Goal: Task Accomplishment & Management: Complete application form

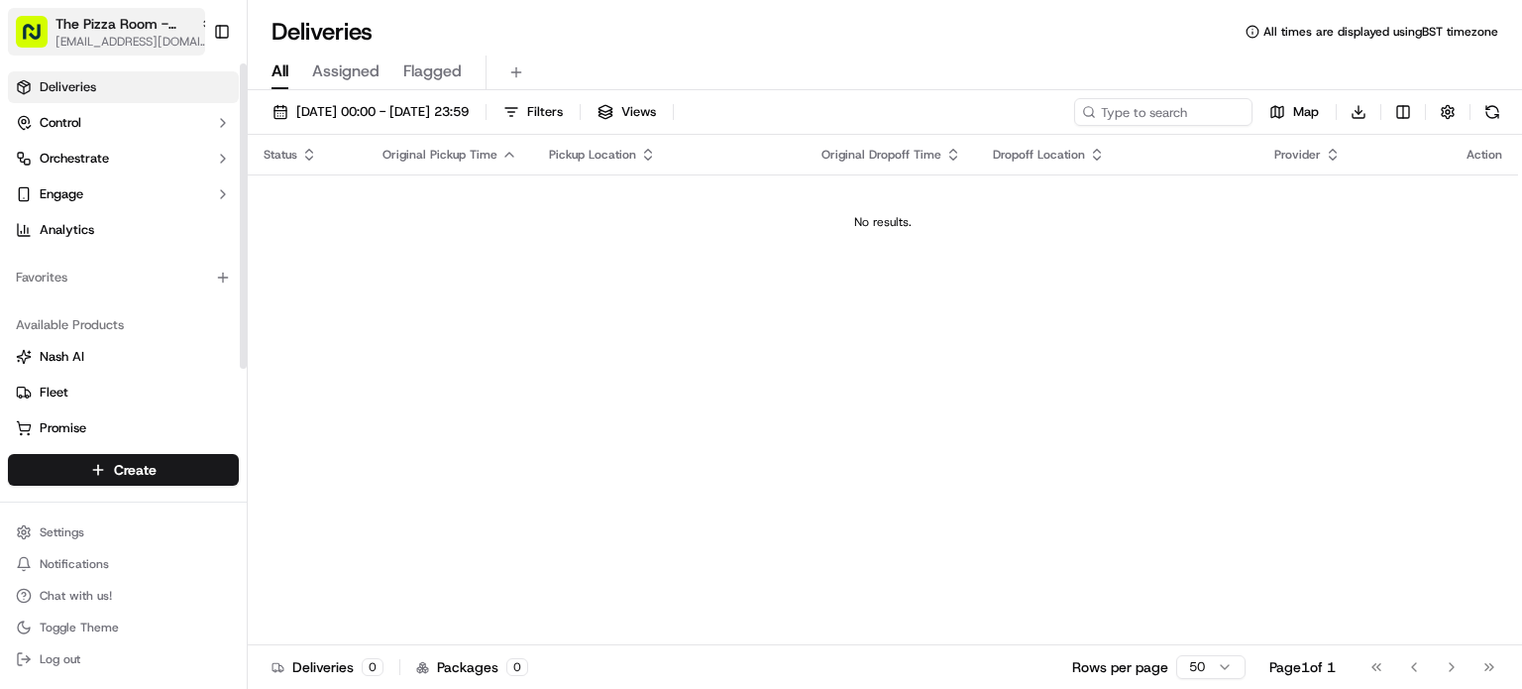
click at [103, 42] on span "[EMAIL_ADDRESS][DOMAIN_NAME]" at bounding box center [134, 42] width 159 height 16
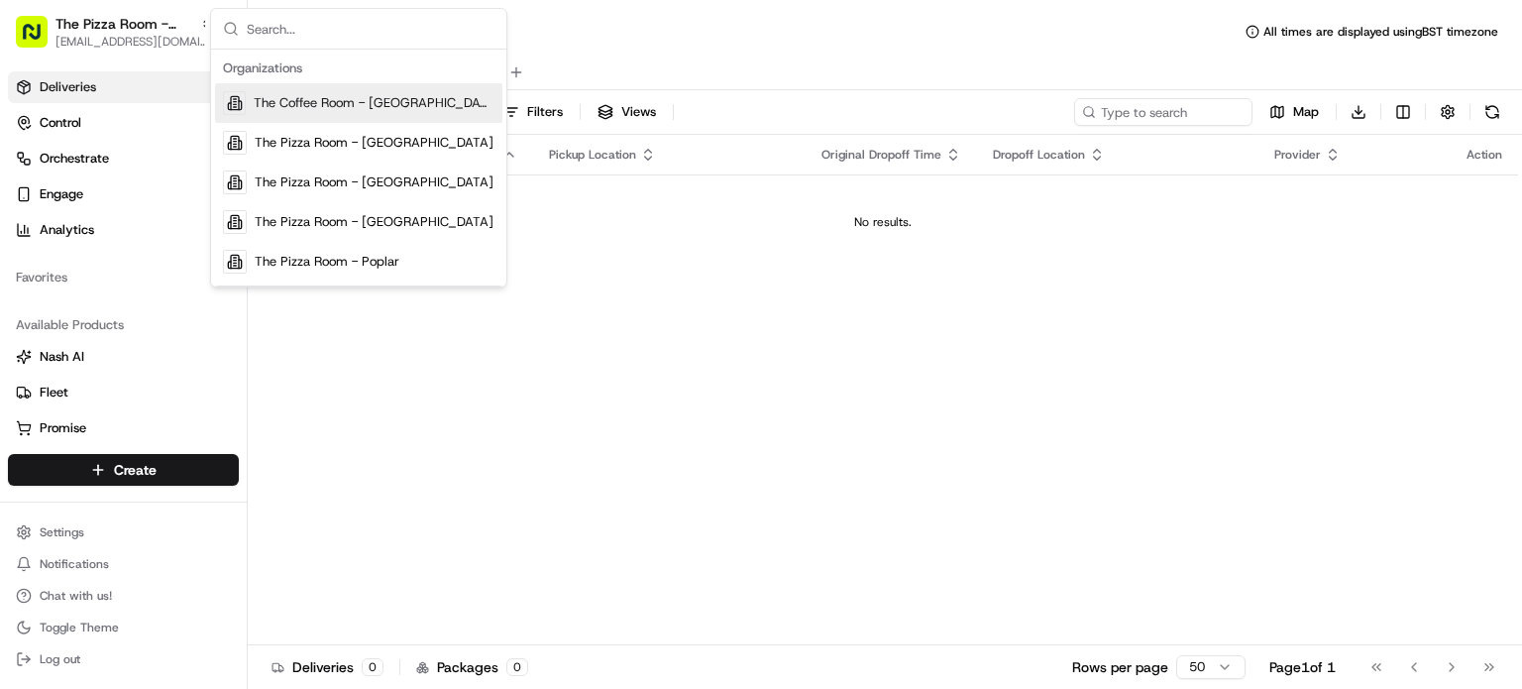
click at [333, 108] on span "The Coffee Room - [GEOGRAPHIC_DATA]" at bounding box center [374, 103] width 241 height 18
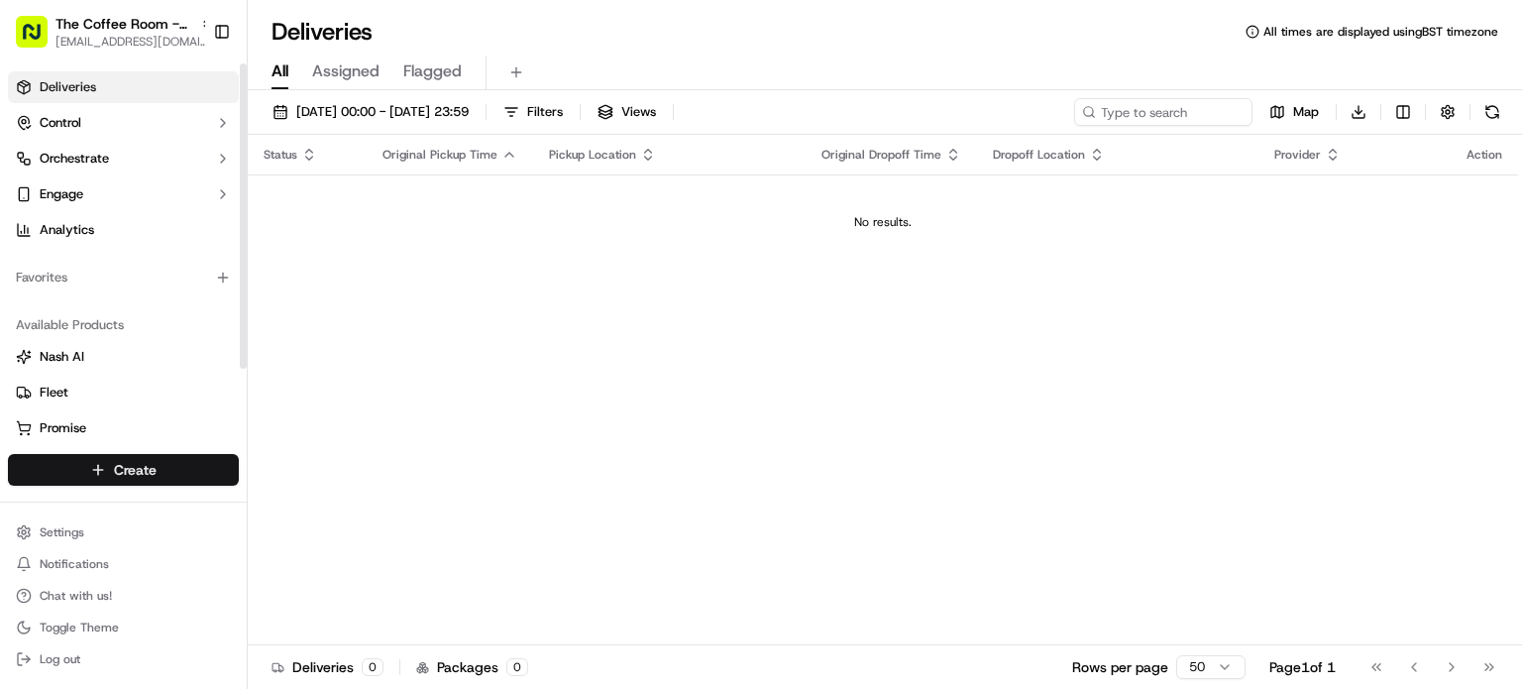
click at [132, 473] on html "The Coffee Room - Mile End [EMAIL_ADDRESS][DOMAIN_NAME] Toggle Sidebar Deliveri…" at bounding box center [761, 344] width 1522 height 689
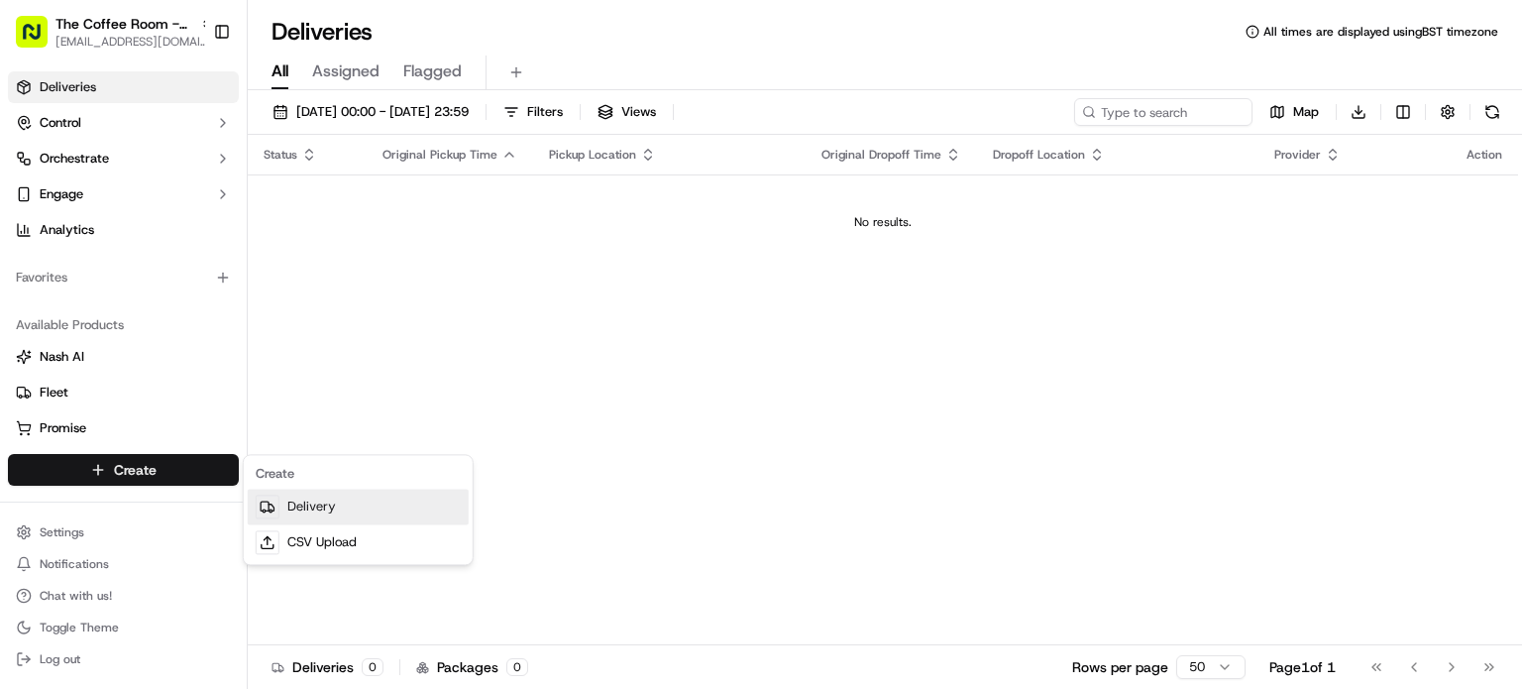
click at [353, 502] on link "Delivery" at bounding box center [358, 507] width 221 height 36
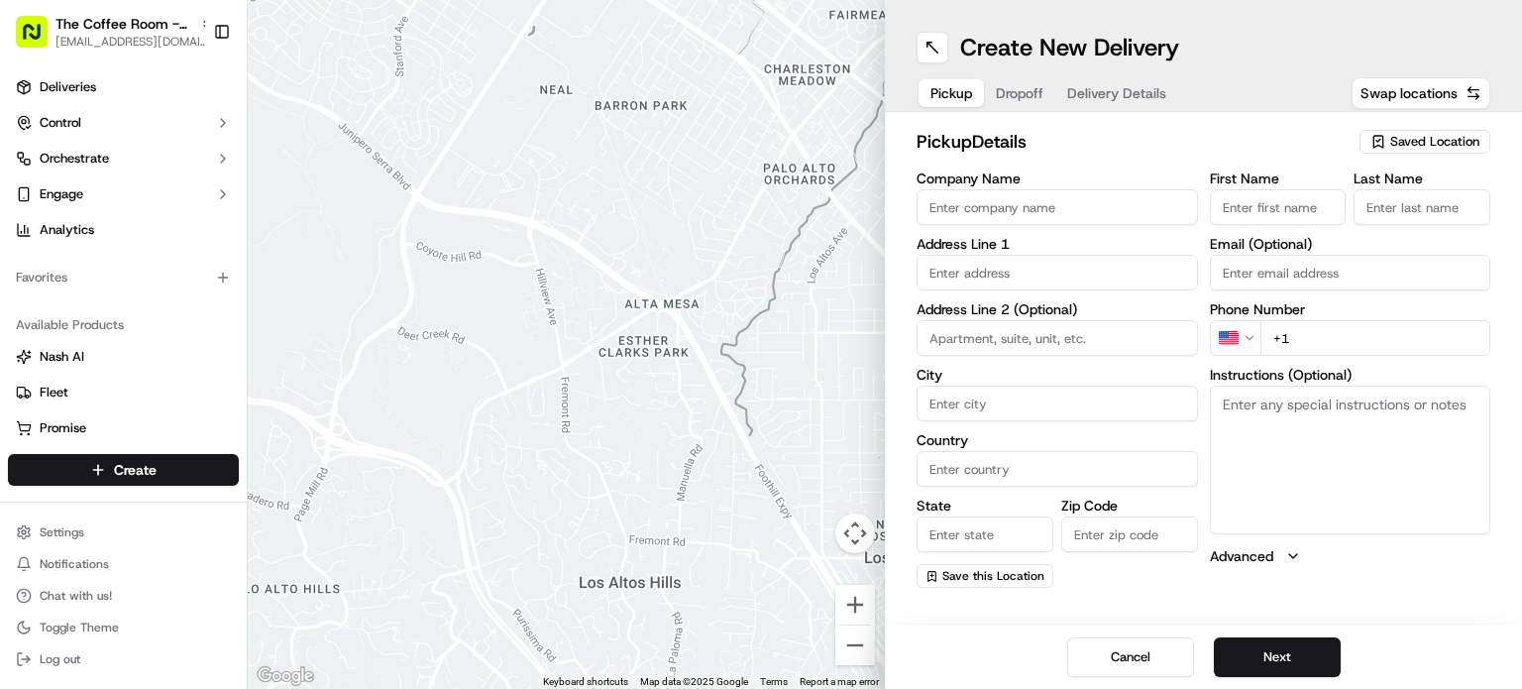
click at [1042, 199] on input "Company Name" at bounding box center [1057, 207] width 281 height 36
type input "The Pizza Room-[GEOGRAPHIC_DATA]"
type input "[STREET_ADDRESS]"
type input "[GEOGRAPHIC_DATA]"
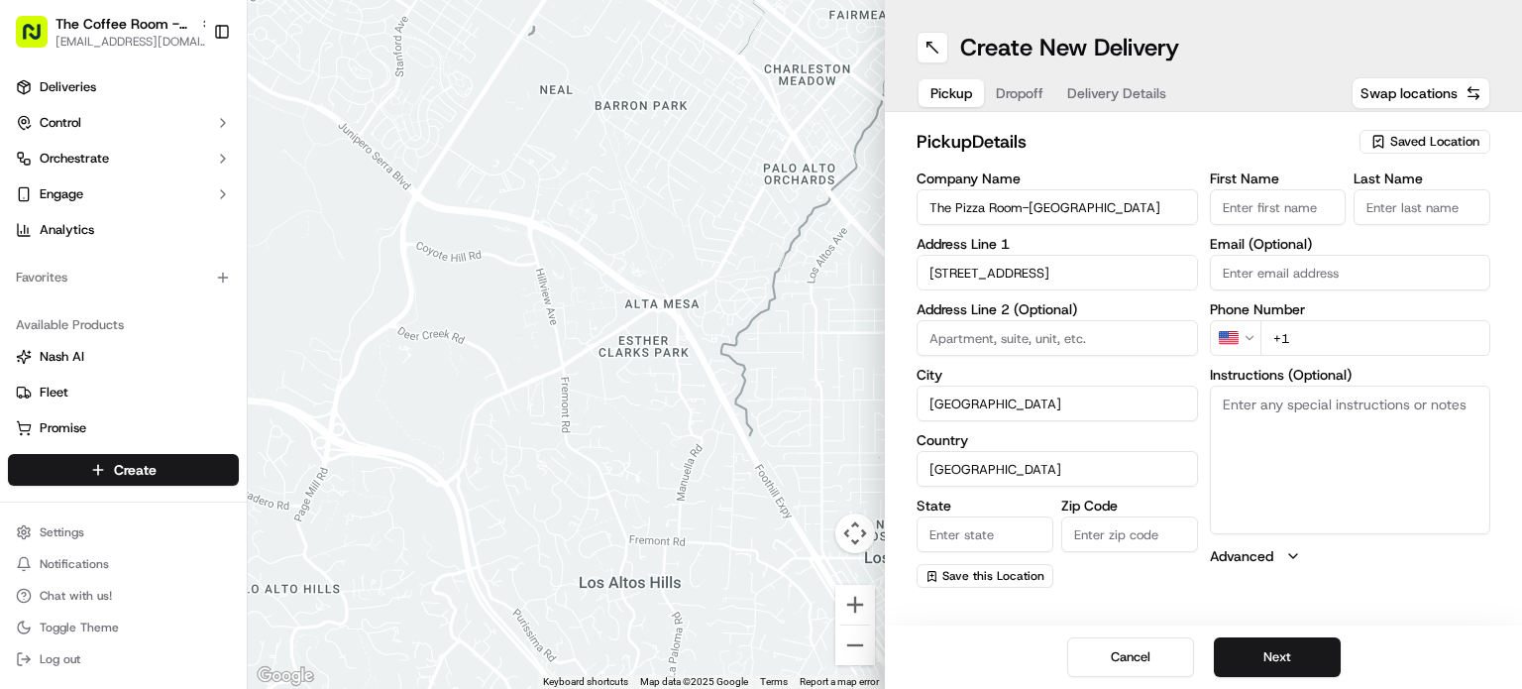
type input "E3 5AX"
type input "[EMAIL_ADDRESS][DOMAIN_NAME]"
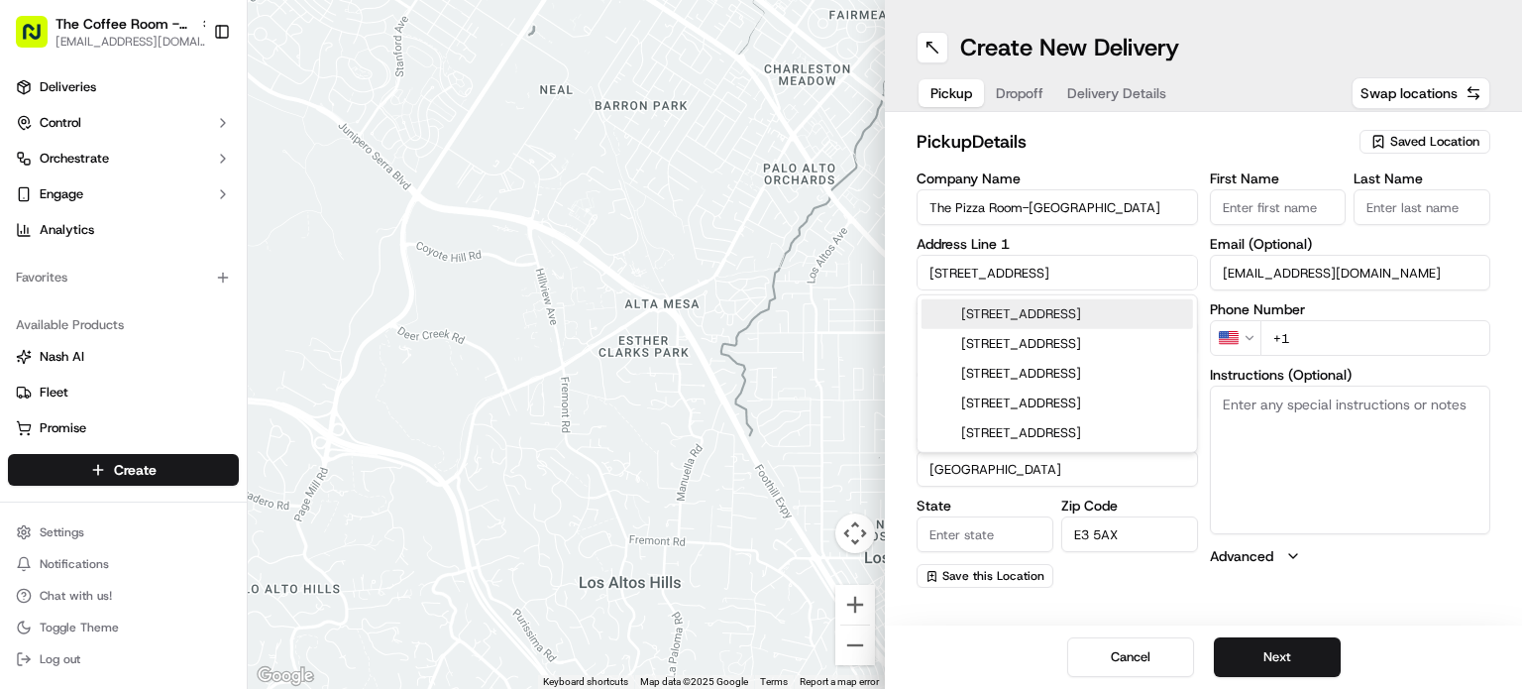
click at [1053, 200] on input "The Pizza Room-[GEOGRAPHIC_DATA]" at bounding box center [1057, 207] width 281 height 36
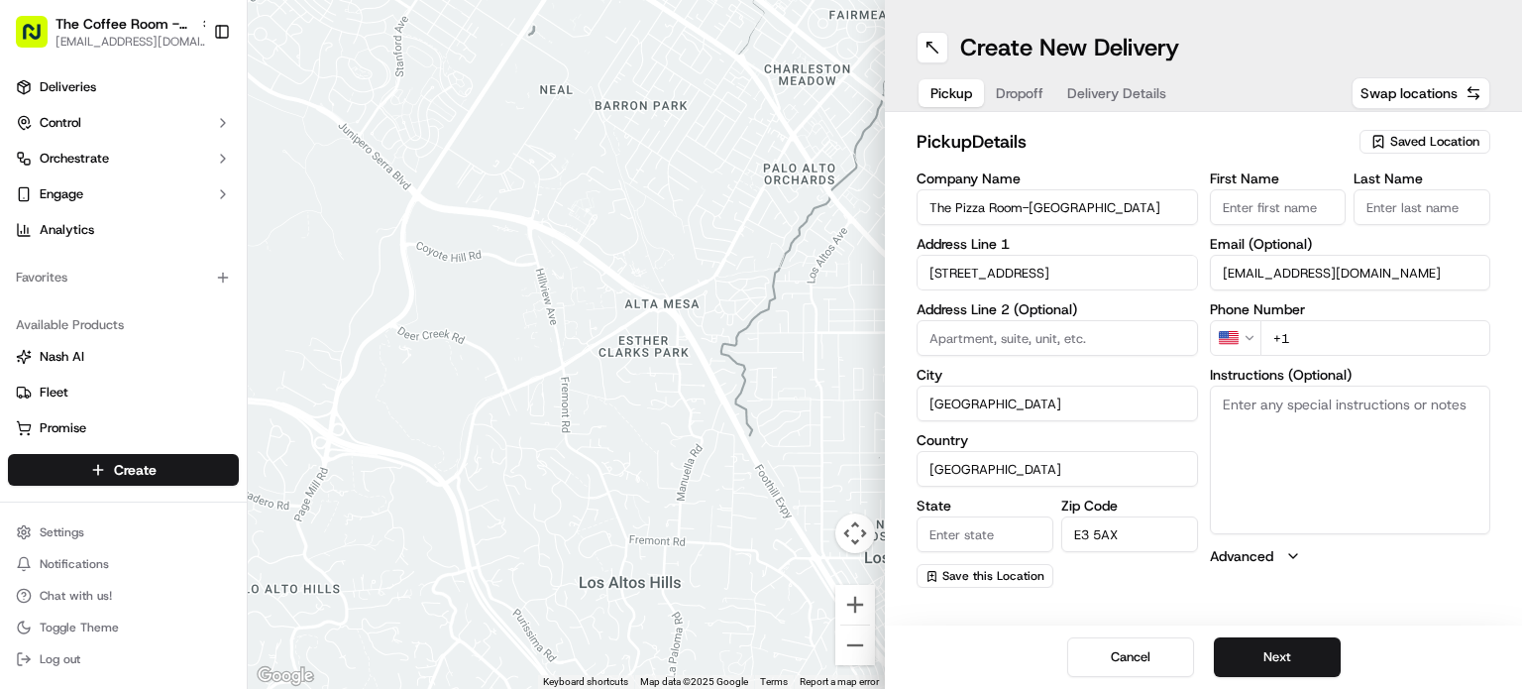
click at [1053, 200] on input "The Pizza Room-[GEOGRAPHIC_DATA]" at bounding box center [1057, 207] width 281 height 36
click at [1262, 145] on h2 "pickup Details" at bounding box center [1132, 142] width 431 height 28
click at [1447, 142] on span "Saved Location" at bounding box center [1434, 142] width 89 height 18
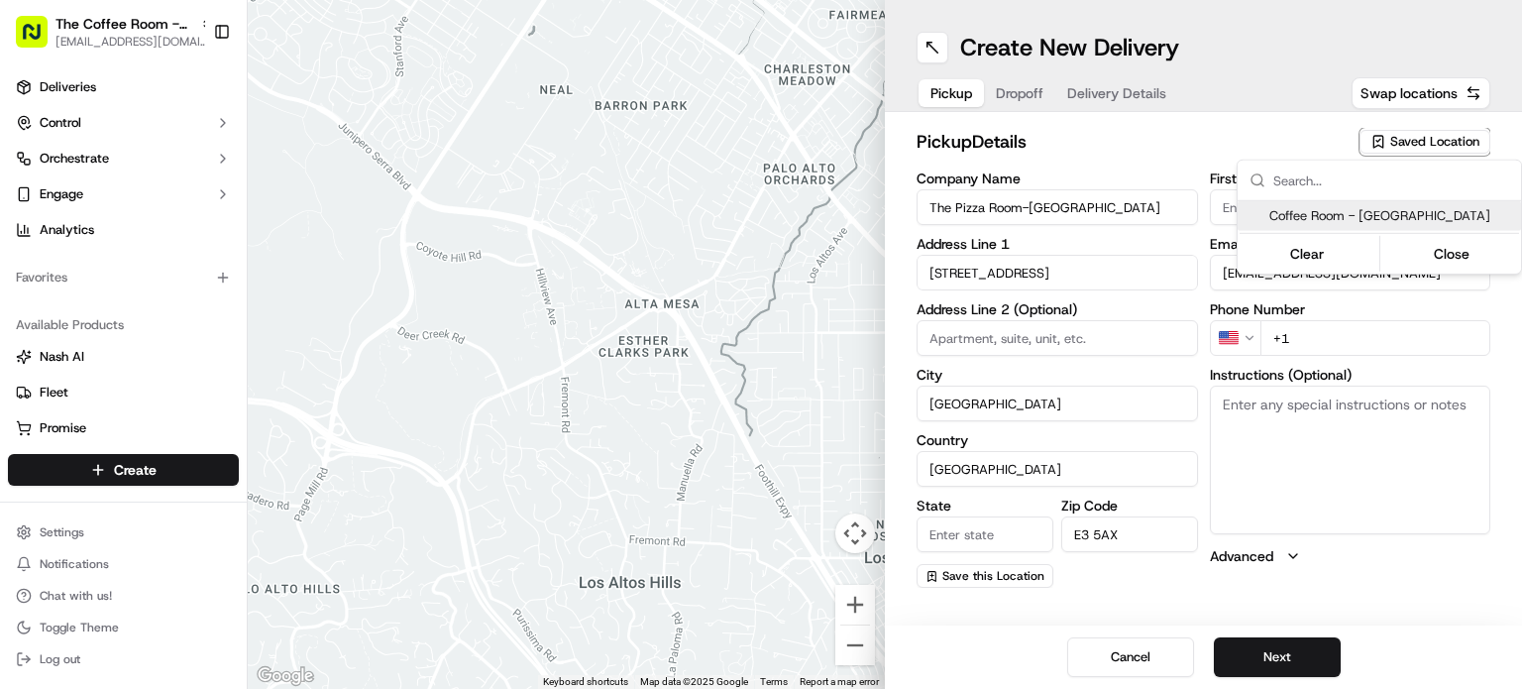
click at [1344, 213] on span "Coffee Room - [GEOGRAPHIC_DATA]" at bounding box center [1391, 216] width 244 height 18
type input "Coffee Room - [GEOGRAPHIC_DATA]"
type input "[STREET_ADDRESS]"
type input "Bow"
type input "GB"
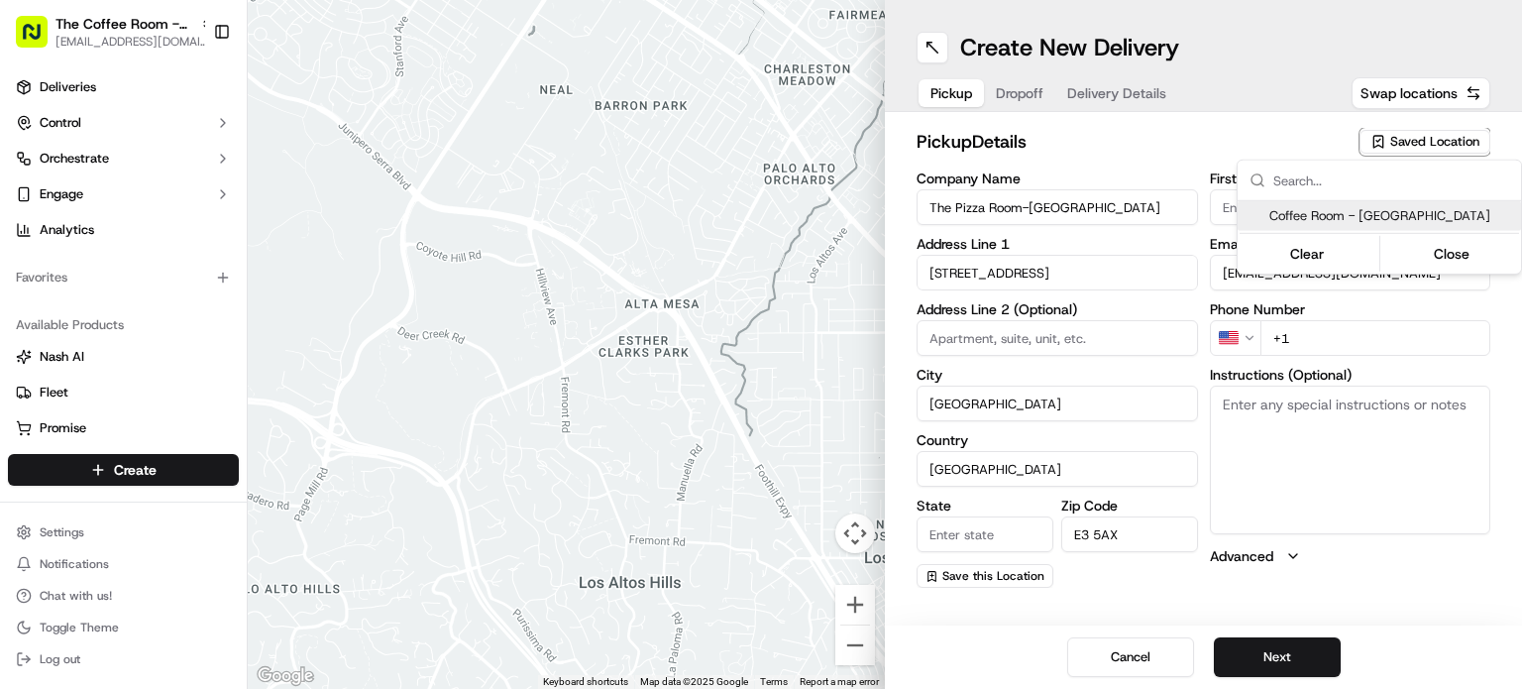
type input "[GEOGRAPHIC_DATA]"
type input "[PHONE_NUMBER]"
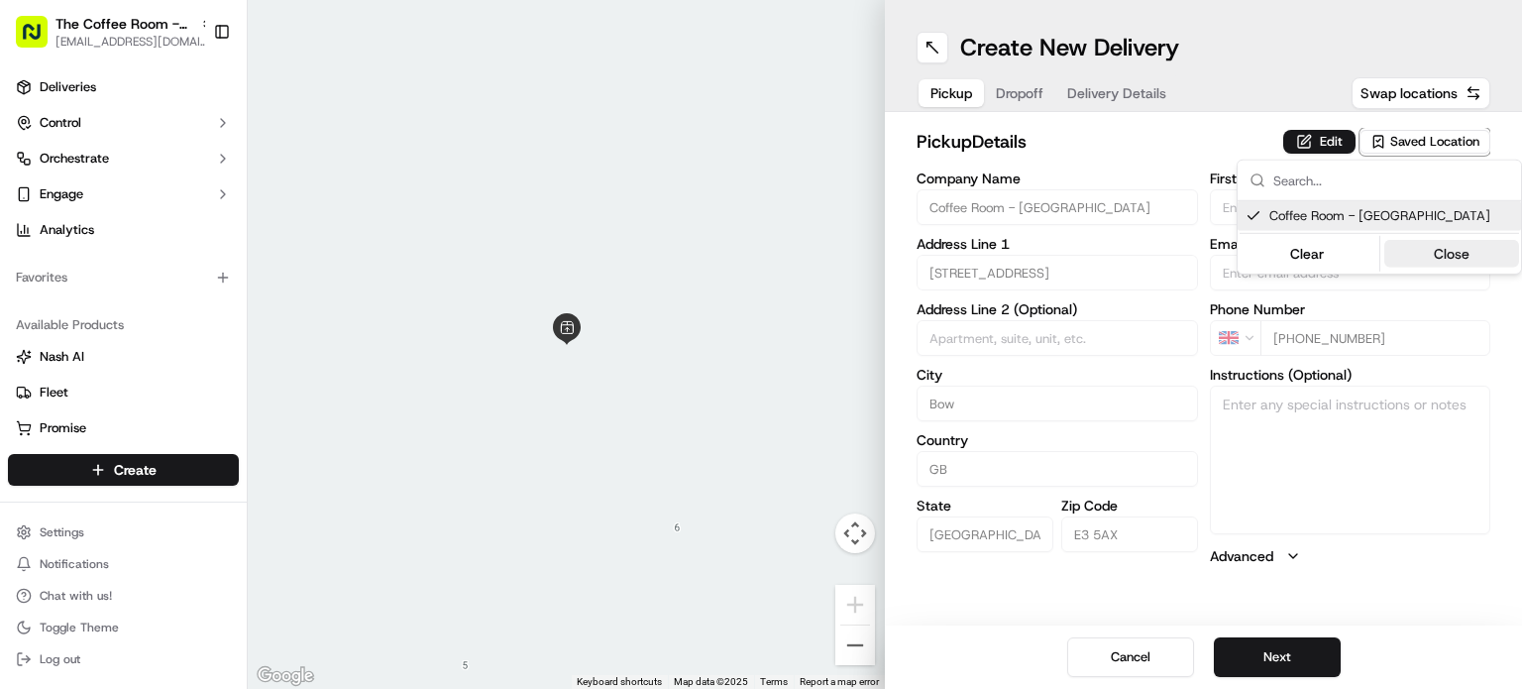
click at [1425, 260] on button "Close" at bounding box center [1452, 254] width 136 height 28
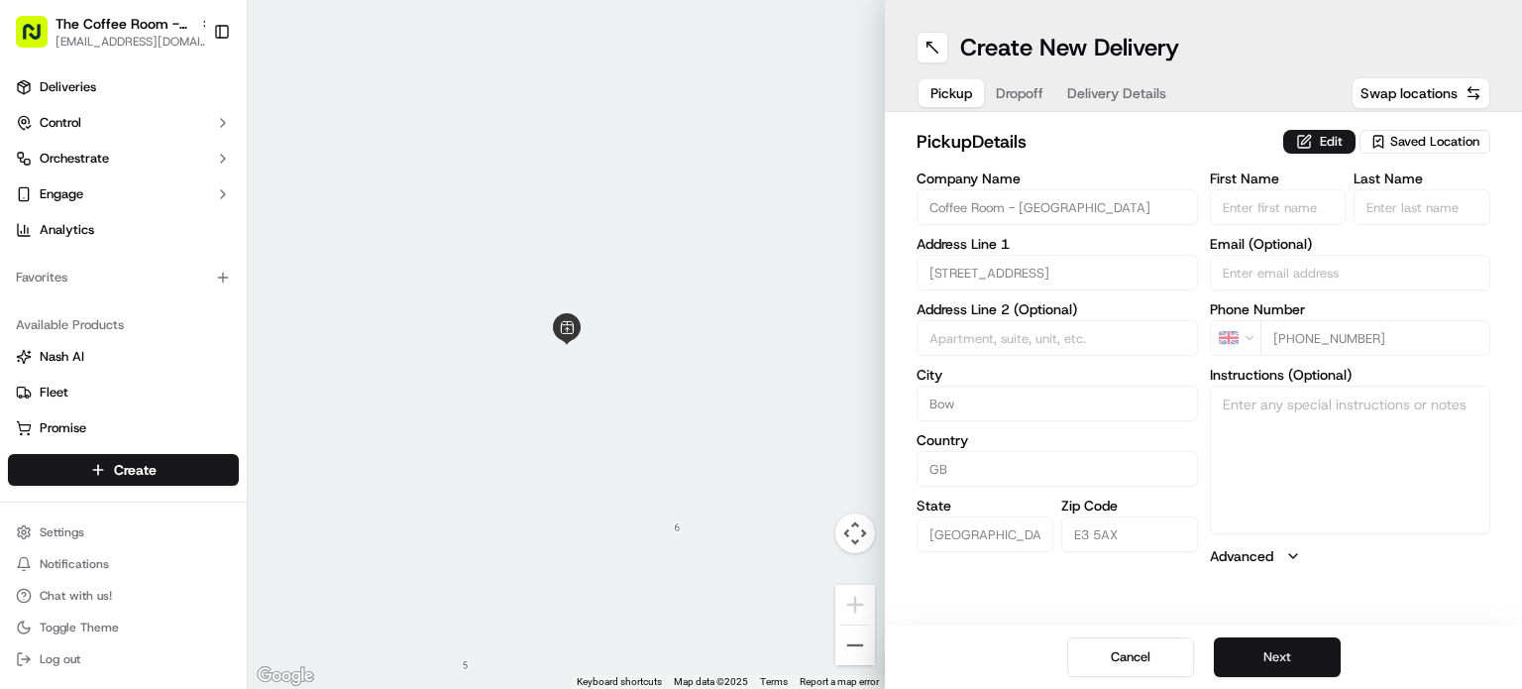
click at [1299, 649] on button "Next" at bounding box center [1277, 657] width 127 height 40
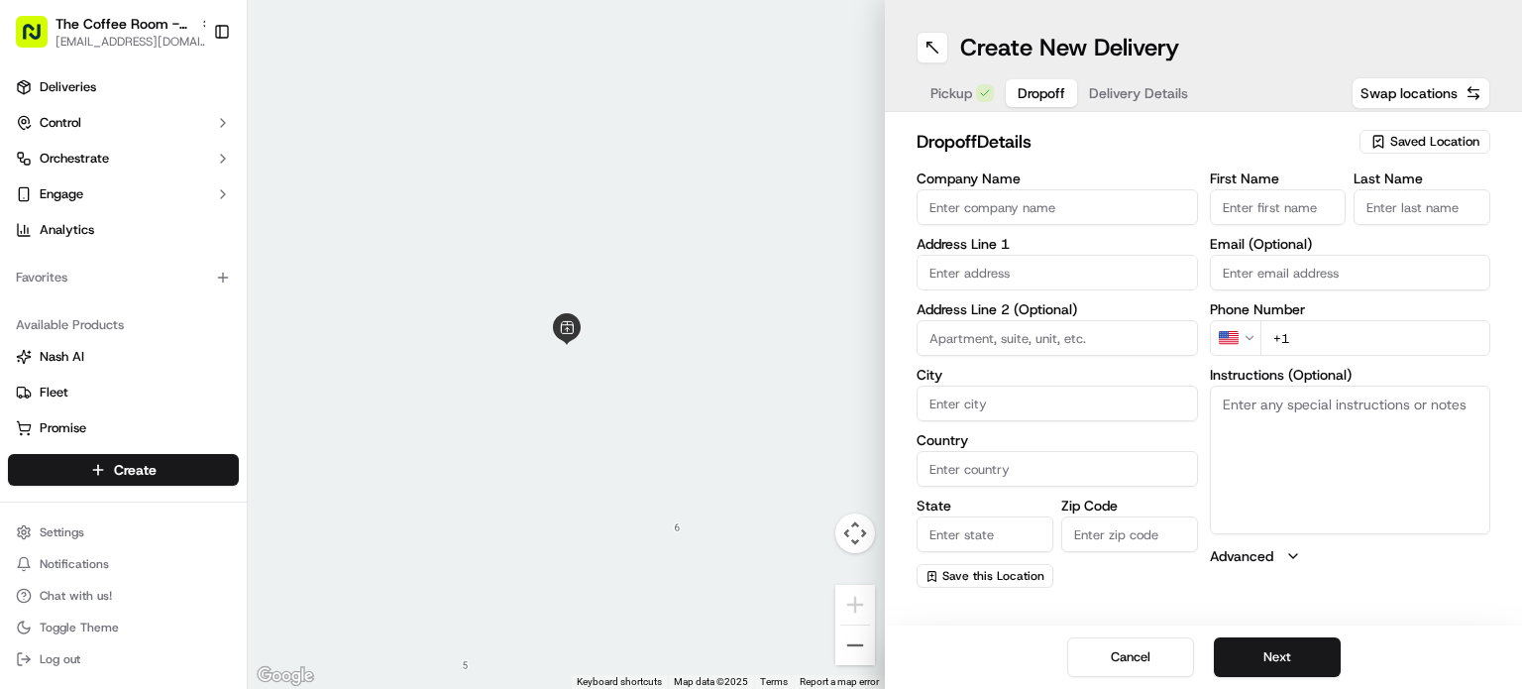
click at [1138, 98] on span "Delivery Details" at bounding box center [1138, 93] width 99 height 20
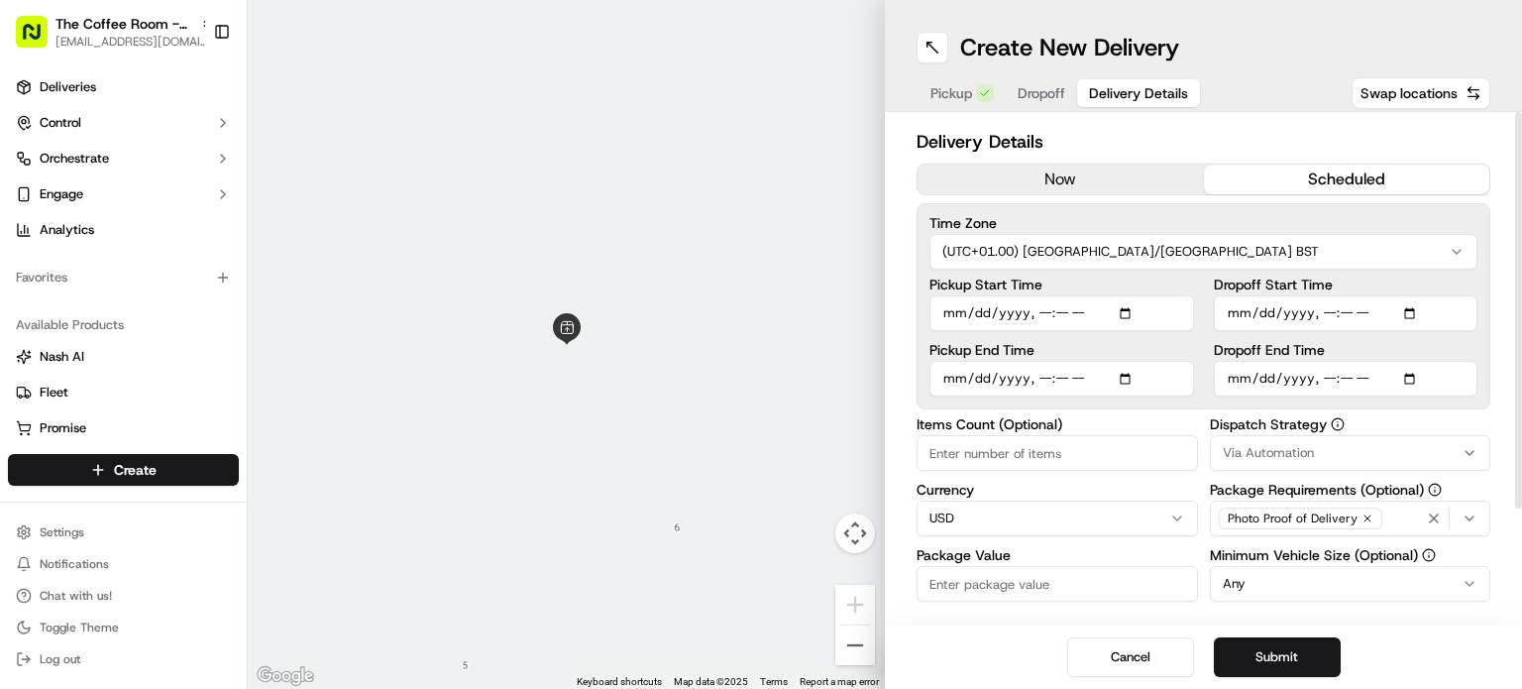
click at [1310, 171] on button "scheduled" at bounding box center [1347, 179] width 286 height 30
click at [1315, 446] on div "Via Automation" at bounding box center [1351, 453] width 272 height 18
